Goal: Find specific page/section: Find specific page/section

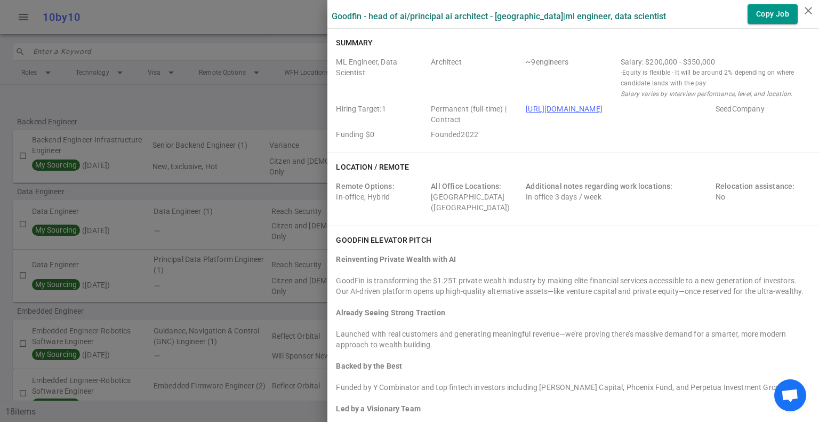
scroll to position [586, 0]
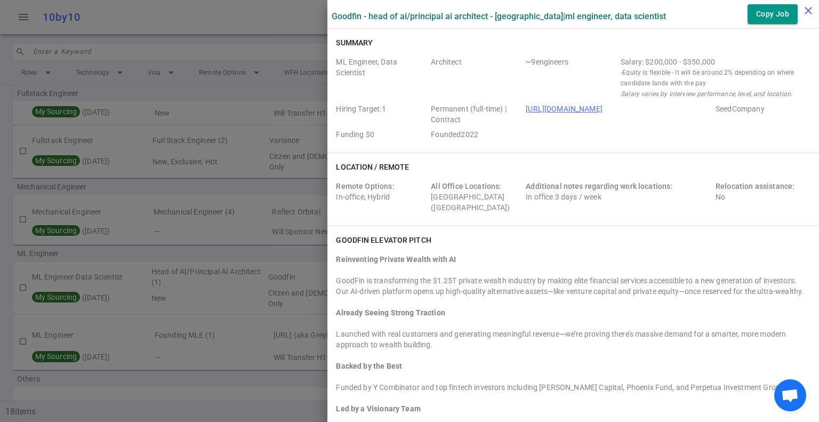
click at [809, 11] on icon "close" at bounding box center [808, 10] width 13 height 13
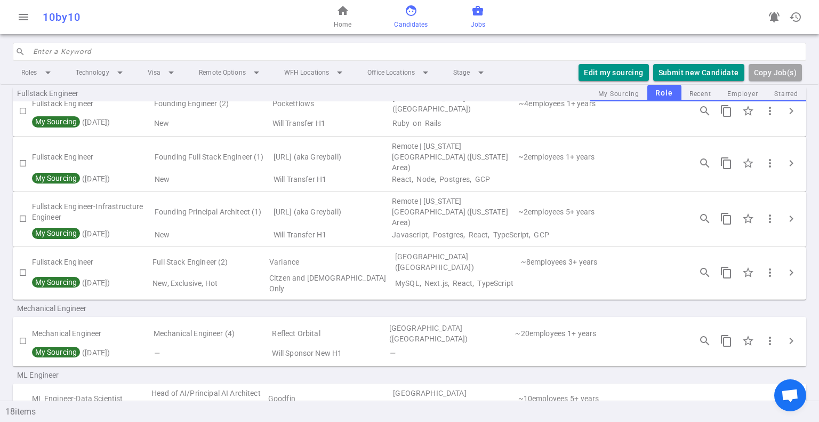
scroll to position [426, 0]
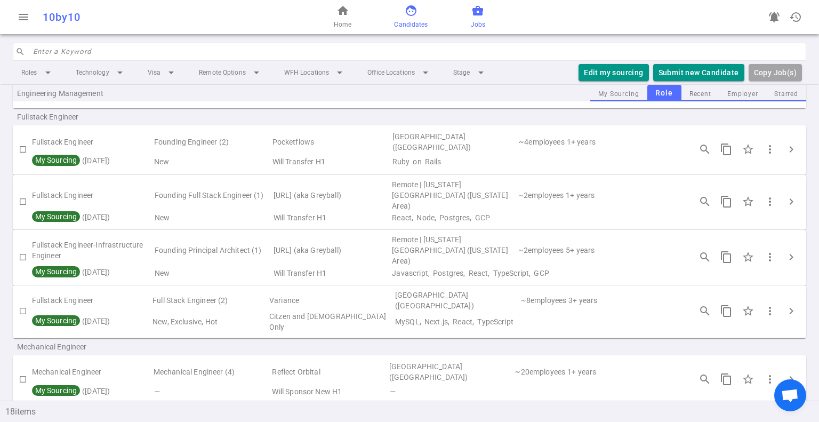
click at [409, 15] on span "face" at bounding box center [411, 10] width 13 height 13
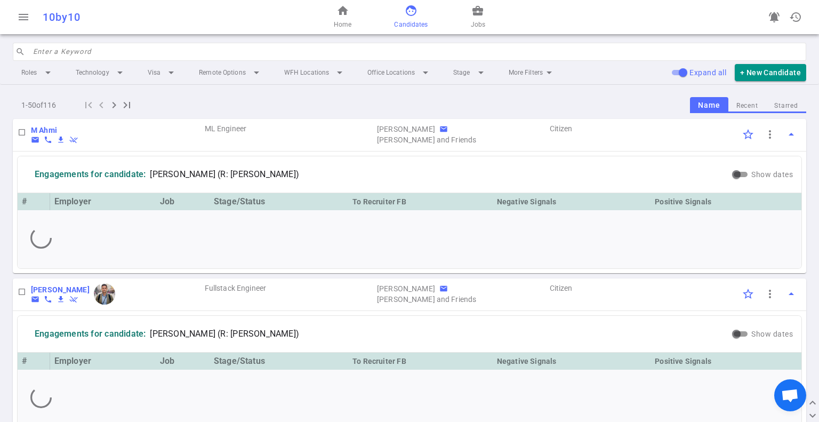
click at [178, 49] on input "search" at bounding box center [416, 51] width 767 height 17
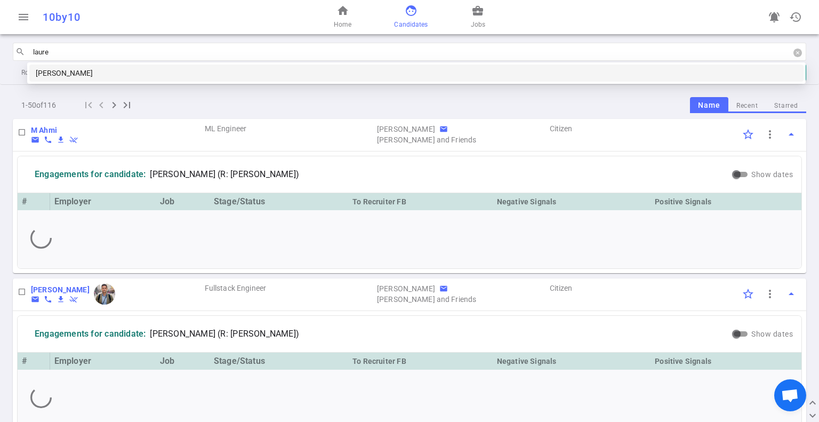
type input "lauren"
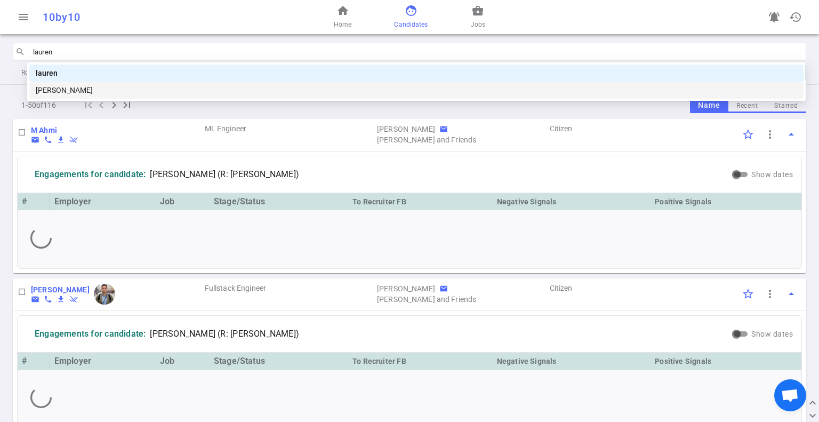
click at [147, 87] on div "Lauren Herring" at bounding box center [416, 90] width 761 height 12
